Goal: Navigation & Orientation: Understand site structure

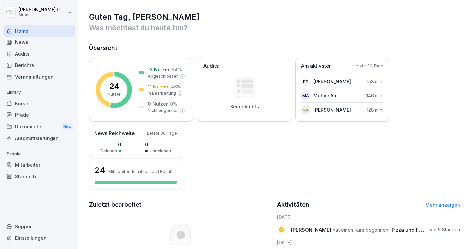
click at [22, 43] on div "News" at bounding box center [39, 41] width 72 height 11
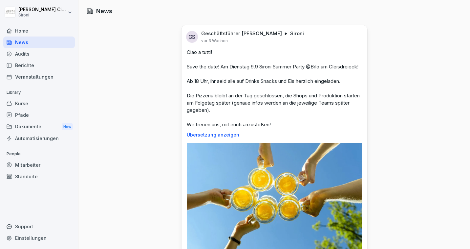
click at [22, 31] on div "Home" at bounding box center [39, 30] width 72 height 11
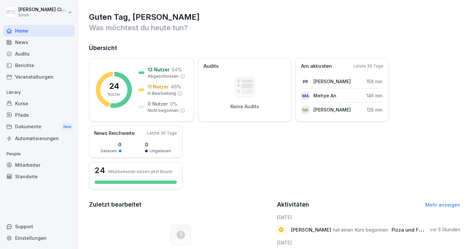
click at [27, 104] on div "Kurse" at bounding box center [39, 103] width 72 height 11
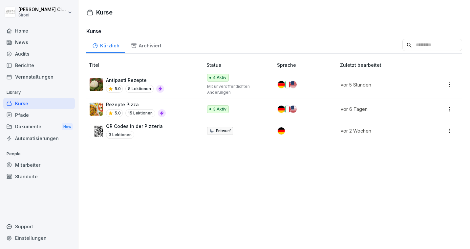
click at [147, 45] on div "Archiviert" at bounding box center [146, 44] width 42 height 17
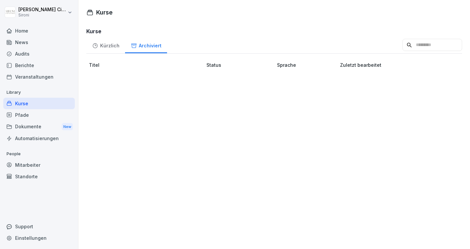
click at [104, 44] on div "Kürzlich" at bounding box center [105, 44] width 39 height 17
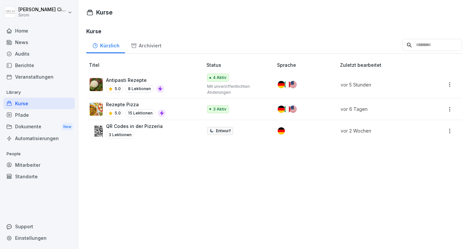
click at [124, 79] on p "Antipasti Rezepte" at bounding box center [135, 80] width 58 height 7
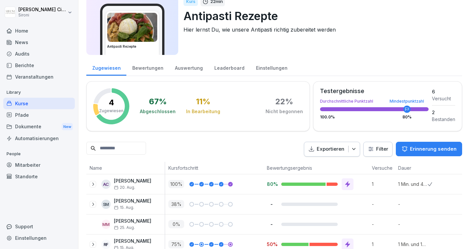
scroll to position [24, 0]
click at [139, 66] on div "Bewertungen" at bounding box center [147, 66] width 43 height 17
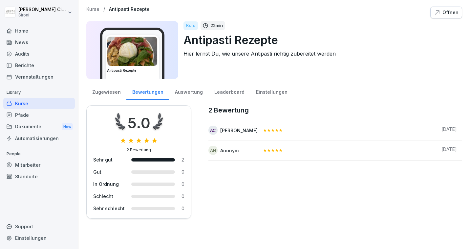
click at [183, 67] on div "Antipasti Rezepte Kurs 22 min Antipasti Rezepte Hier lernst Du, wie unsere Anti…" at bounding box center [274, 50] width 376 height 58
click at [183, 95] on div "Auswertung" at bounding box center [188, 91] width 39 height 17
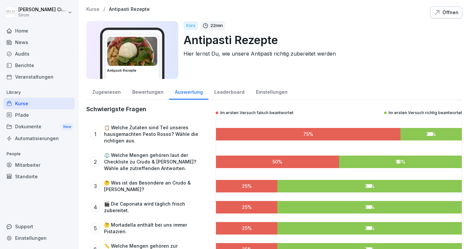
click at [214, 94] on div "Leaderboard" at bounding box center [230, 91] width 42 height 17
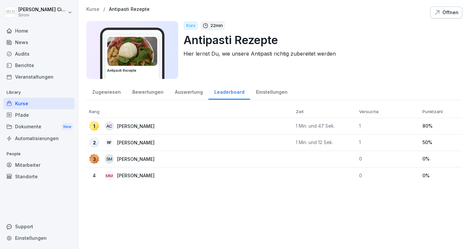
click at [255, 91] on div "Einstellungen" at bounding box center [271, 91] width 43 height 17
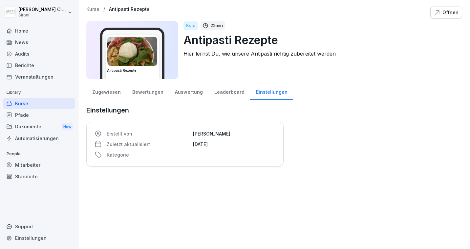
click at [105, 90] on div "Zugewiesen" at bounding box center [106, 91] width 40 height 17
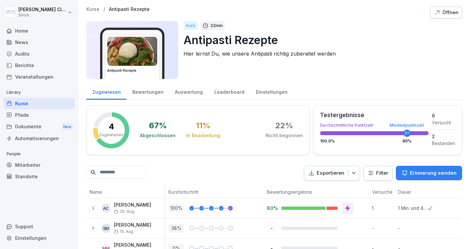
click at [33, 102] on div "Kurse" at bounding box center [39, 103] width 72 height 11
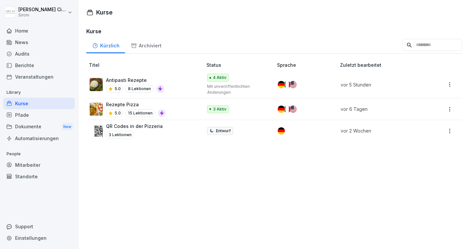
click at [123, 81] on p "Antipasti Rezepte" at bounding box center [135, 80] width 58 height 7
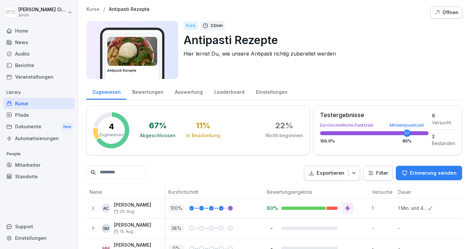
scroll to position [36, 0]
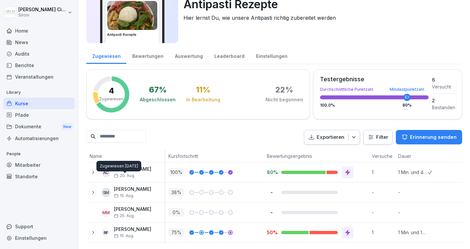
click at [129, 172] on div "Alessandro Ciccarone 20. Aug." at bounding box center [132, 171] width 37 height 11
click at [92, 173] on icon at bounding box center [92, 172] width 5 height 5
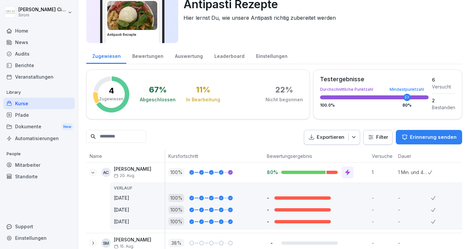
click at [93, 173] on icon at bounding box center [92, 172] width 5 height 5
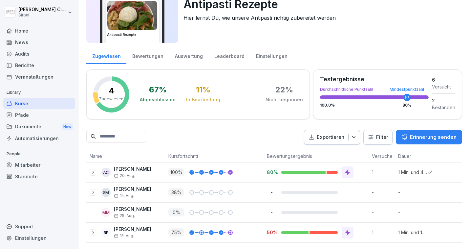
click at [17, 102] on div "Kurse" at bounding box center [39, 103] width 72 height 11
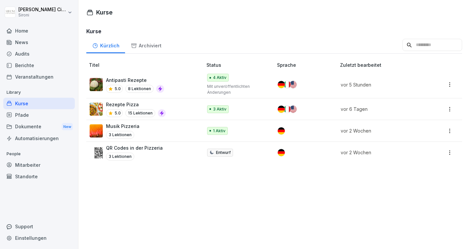
click at [138, 80] on p "Antipasti Rezepte" at bounding box center [135, 80] width 58 height 7
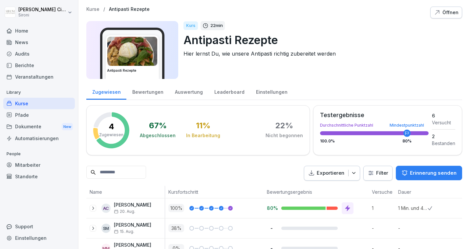
click at [448, 15] on div "Öffnen" at bounding box center [446, 12] width 25 height 7
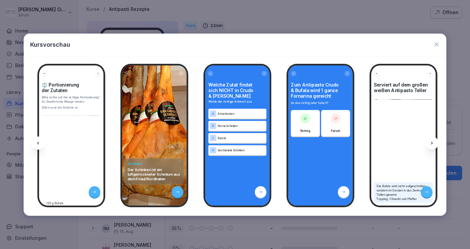
scroll to position [0, 256]
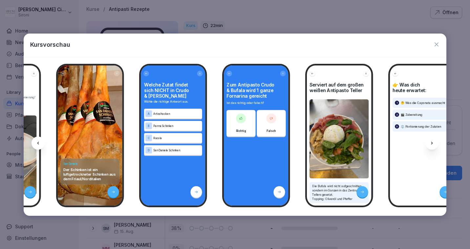
click at [263, 129] on div "Falsch" at bounding box center [271, 123] width 29 height 26
click at [257, 108] on div "Zum Antipasto Crudo & Bufala wird 1 ganze Fornarina gereicht Ist das richtig od…" at bounding box center [256, 109] width 59 height 55
click at [337, 184] on p "Die Bufala wird nicht aufgeschnitten sondern im Ganzen in das Zentrum des Telle…" at bounding box center [339, 192] width 54 height 17
click at [338, 149] on div "Serviert auf dem großen weißen Antipasto Teller Die Bufala wird nicht aufgeschn…" at bounding box center [339, 135] width 65 height 140
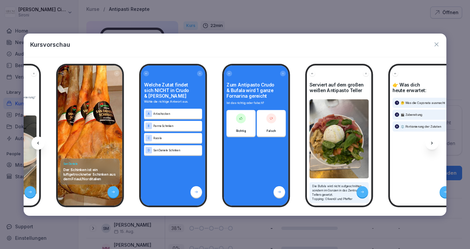
click at [438, 42] on icon "button" at bounding box center [437, 44] width 7 height 7
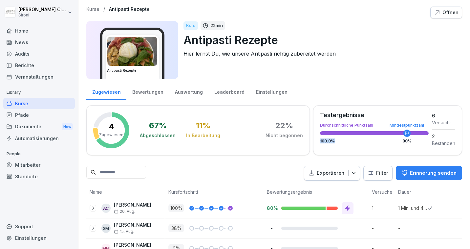
drag, startPoint x: 407, startPoint y: 133, endPoint x: 393, endPoint y: 139, distance: 15.6
click at [393, 139] on div "Testergebnisse Durchschnittliche Punktzahl Mindestpunktzahl 100.0 % 80 %" at bounding box center [374, 129] width 109 height 34
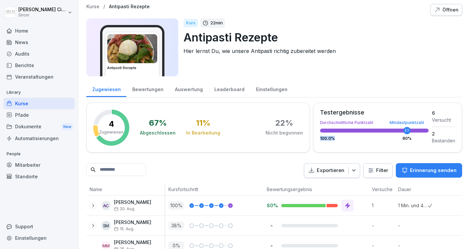
scroll to position [3, 0]
click at [24, 102] on div "Kurse" at bounding box center [39, 103] width 72 height 11
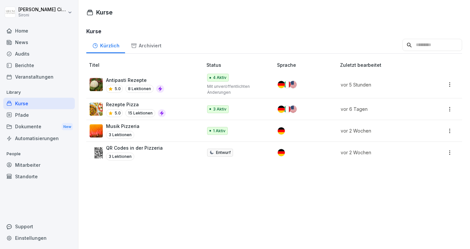
click at [21, 42] on div "News" at bounding box center [39, 41] width 72 height 11
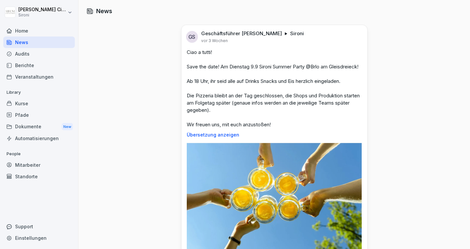
click at [21, 98] on div "Kurse" at bounding box center [39, 103] width 72 height 11
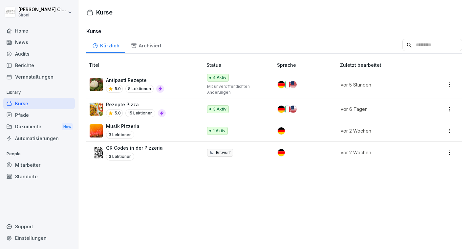
click at [23, 33] on div "Home" at bounding box center [39, 30] width 72 height 11
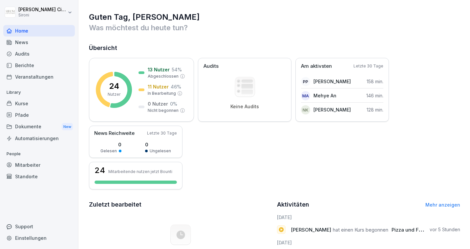
click at [16, 104] on div "Kurse" at bounding box center [39, 103] width 72 height 11
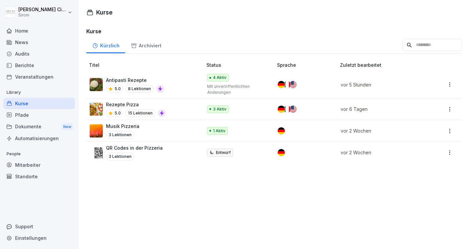
click at [140, 147] on p "QR Codes in der Pizzeria" at bounding box center [134, 147] width 57 height 7
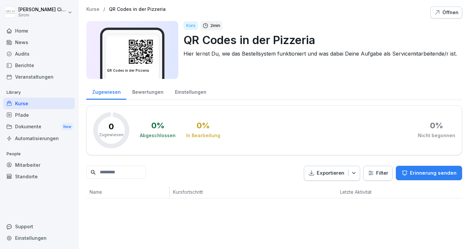
click at [26, 166] on div "Mitarbeiter" at bounding box center [39, 164] width 72 height 11
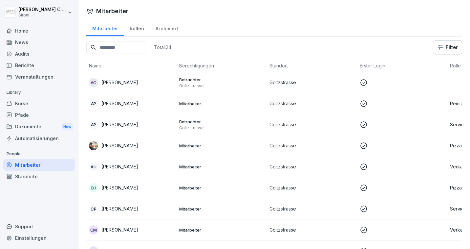
click at [138, 29] on div "Rollen" at bounding box center [137, 27] width 26 height 17
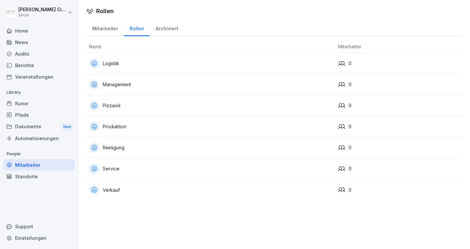
click at [107, 29] on div "Mitarbeiter" at bounding box center [104, 27] width 37 height 17
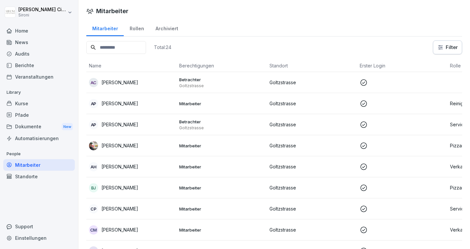
click at [26, 31] on div "Home" at bounding box center [39, 30] width 72 height 11
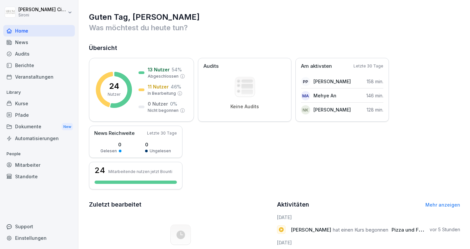
click at [445, 179] on div "24 Nutzer 13 Nutzer 54 % Abgeschlossen 11 Nutzer 46 % In Bearbeitung 0 Nutzer 0…" at bounding box center [275, 123] width 372 height 131
click at [121, 69] on div "24 Nutzer 13 Nutzer 54 % Abgeschlossen 11 Nutzer 46 % In Bearbeitung 0 Nutzer 0…" at bounding box center [141, 90] width 105 height 64
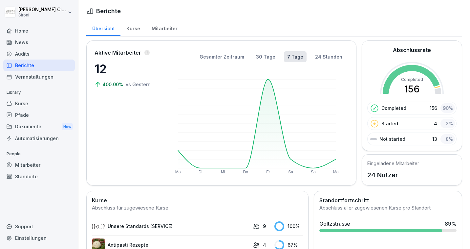
click at [313, 169] on rect at bounding box center [257, 124] width 178 height 102
